Goal: Task Accomplishment & Management: Manage account settings

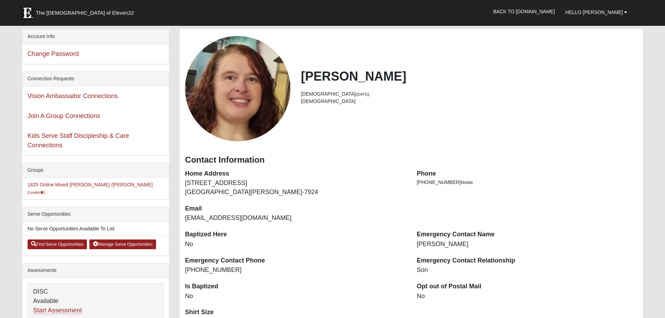
click at [108, 180] on li "1825 Online Mixed [PERSON_NAME] /[PERSON_NAME] (Leader ) Disciple Group" at bounding box center [95, 189] width 147 height 22
click at [45, 190] on small "(Leader )" at bounding box center [37, 192] width 18 height 4
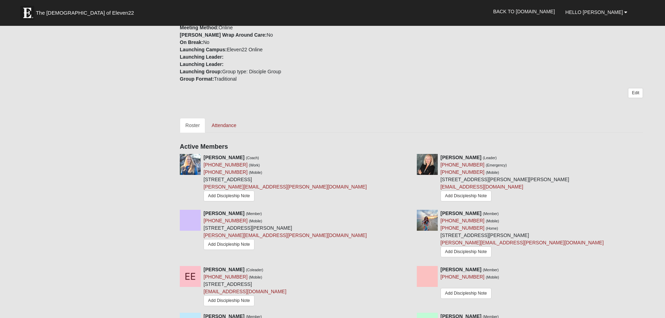
scroll to position [244, 0]
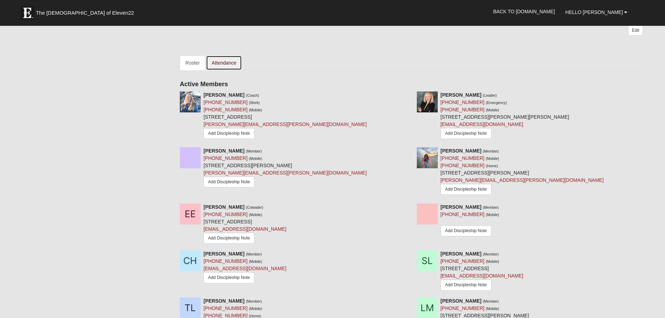
click at [226, 63] on link "Attendance" at bounding box center [224, 63] width 36 height 15
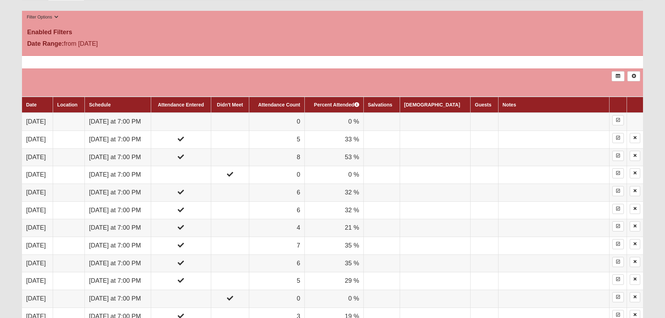
scroll to position [314, 0]
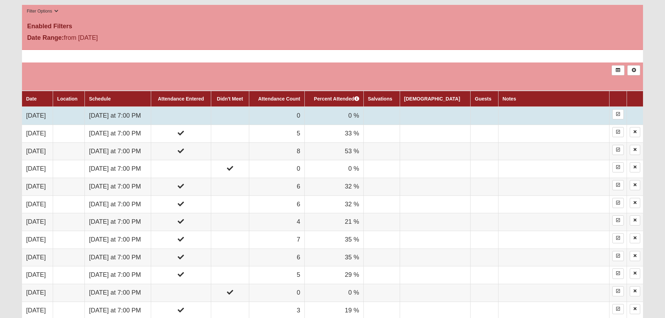
click at [211, 115] on td at bounding box center [181, 116] width 60 height 18
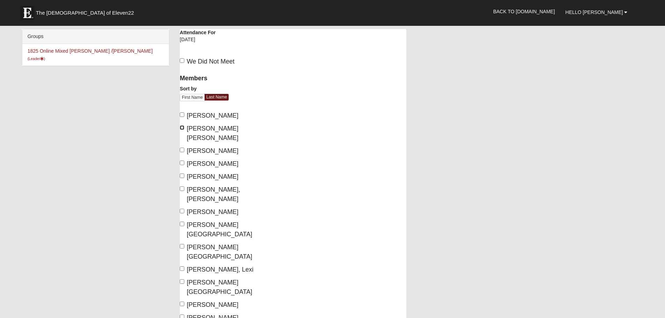
click at [182, 127] on input "Bailey Dunckel, Deb" at bounding box center [182, 127] width 5 height 5
checkbox input "true"
click at [184, 174] on input "Erwin, Ellie" at bounding box center [182, 176] width 5 height 5
checkbox input "true"
click at [182, 266] on input "MacLean, Lexi" at bounding box center [182, 268] width 5 height 5
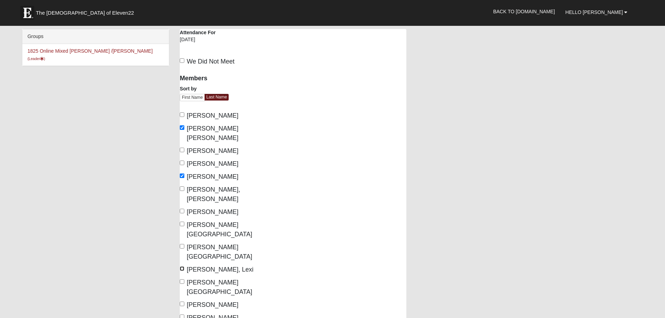
checkbox input "true"
click at [183, 222] on input "Lindberg, Savannah" at bounding box center [182, 224] width 5 height 5
checkbox input "true"
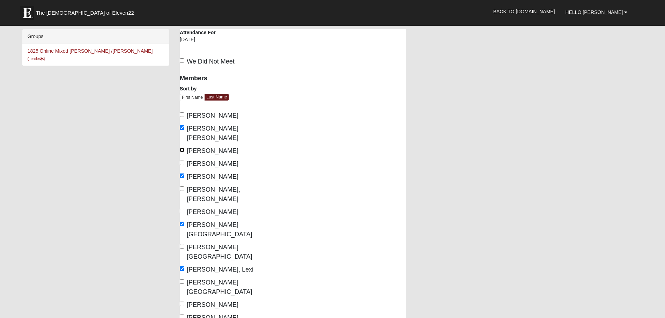
click at [183, 148] on input "Barriger, Josie" at bounding box center [182, 150] width 5 height 5
checkbox input "true"
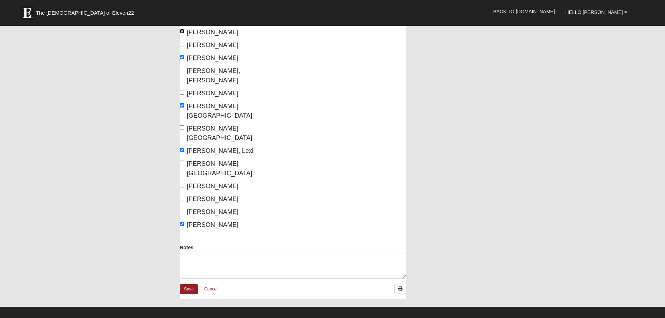
scroll to position [140, 0]
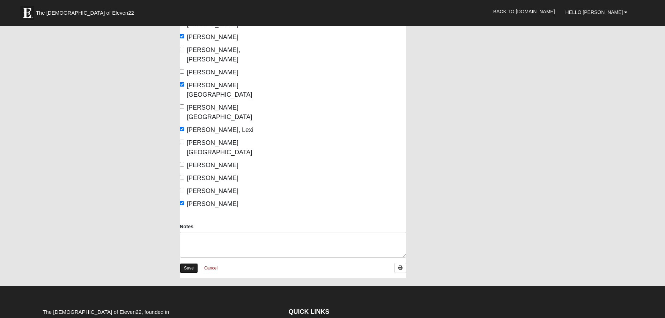
drag, startPoint x: 191, startPoint y: 221, endPoint x: 195, endPoint y: 220, distance: 3.9
click at [191, 263] on link "Save" at bounding box center [189, 268] width 18 height 10
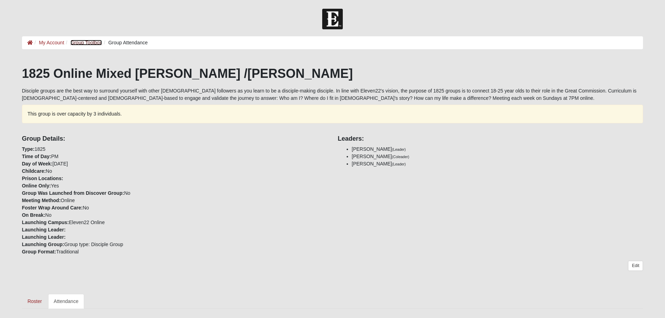
click at [81, 41] on link "Group Toolbox" at bounding box center [87, 43] width 32 height 6
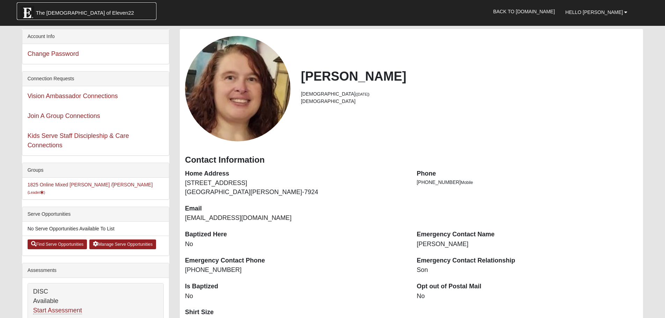
click at [72, 10] on span "The [DEMOGRAPHIC_DATA] of Eleven22" at bounding box center [85, 12] width 98 height 7
